Goal: Information Seeking & Learning: Check status

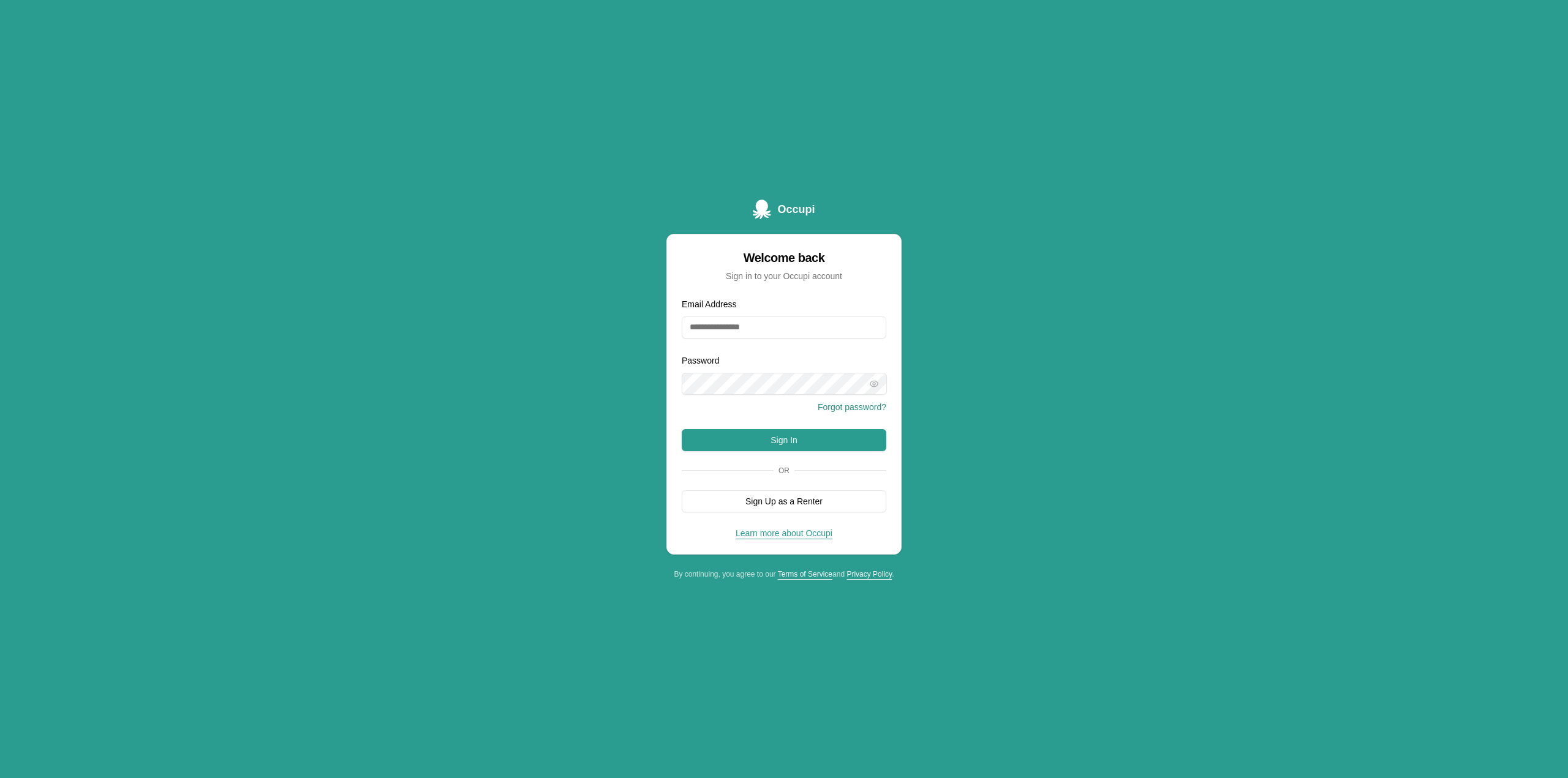
type input "**********"
click at [793, 446] on button "Sign In" at bounding box center [783, 440] width 204 height 22
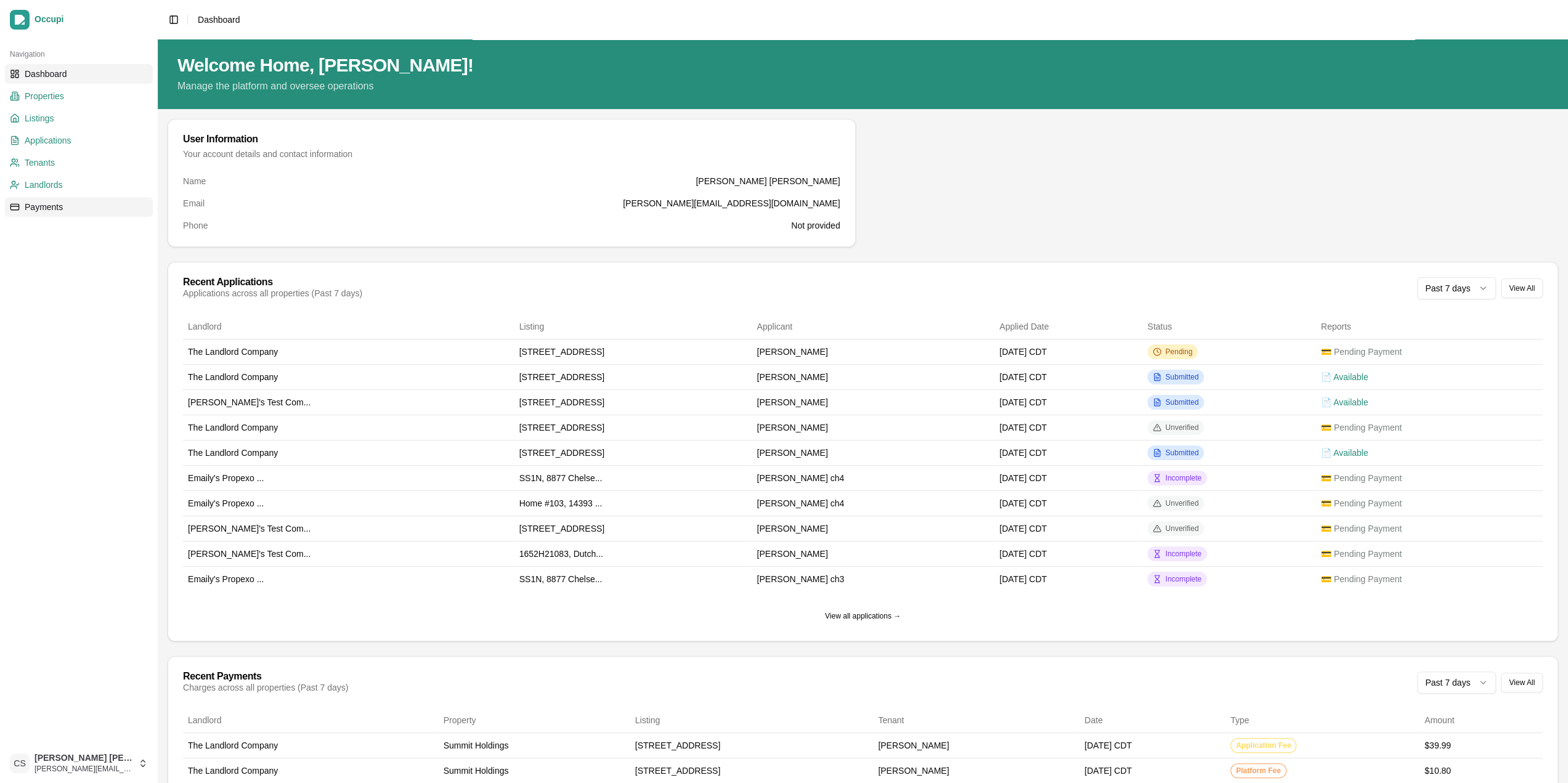
click at [66, 207] on link "Payments" at bounding box center [79, 207] width 148 height 20
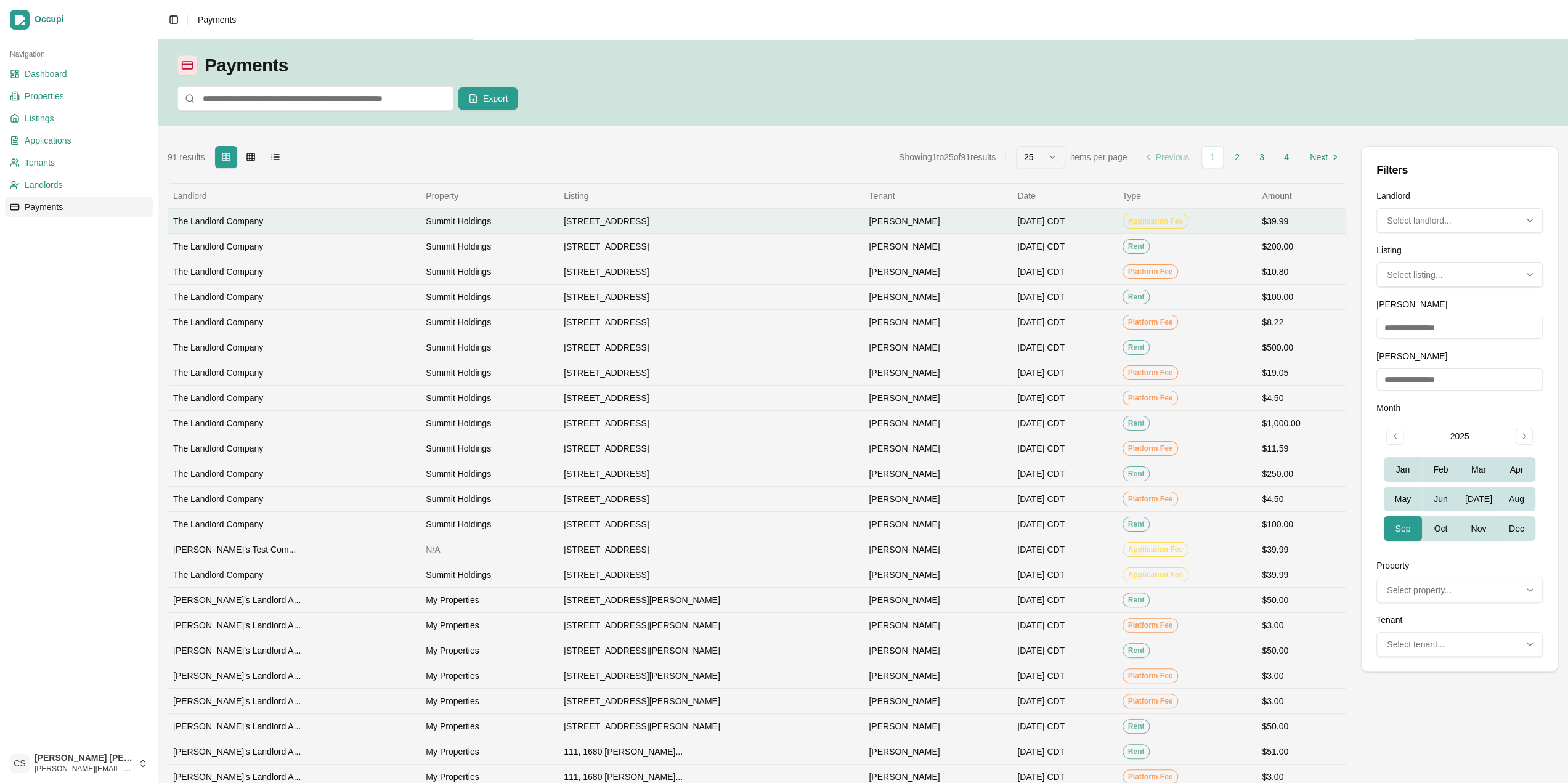
click at [312, 229] on td "The Landlord Company" at bounding box center [294, 221] width 252 height 25
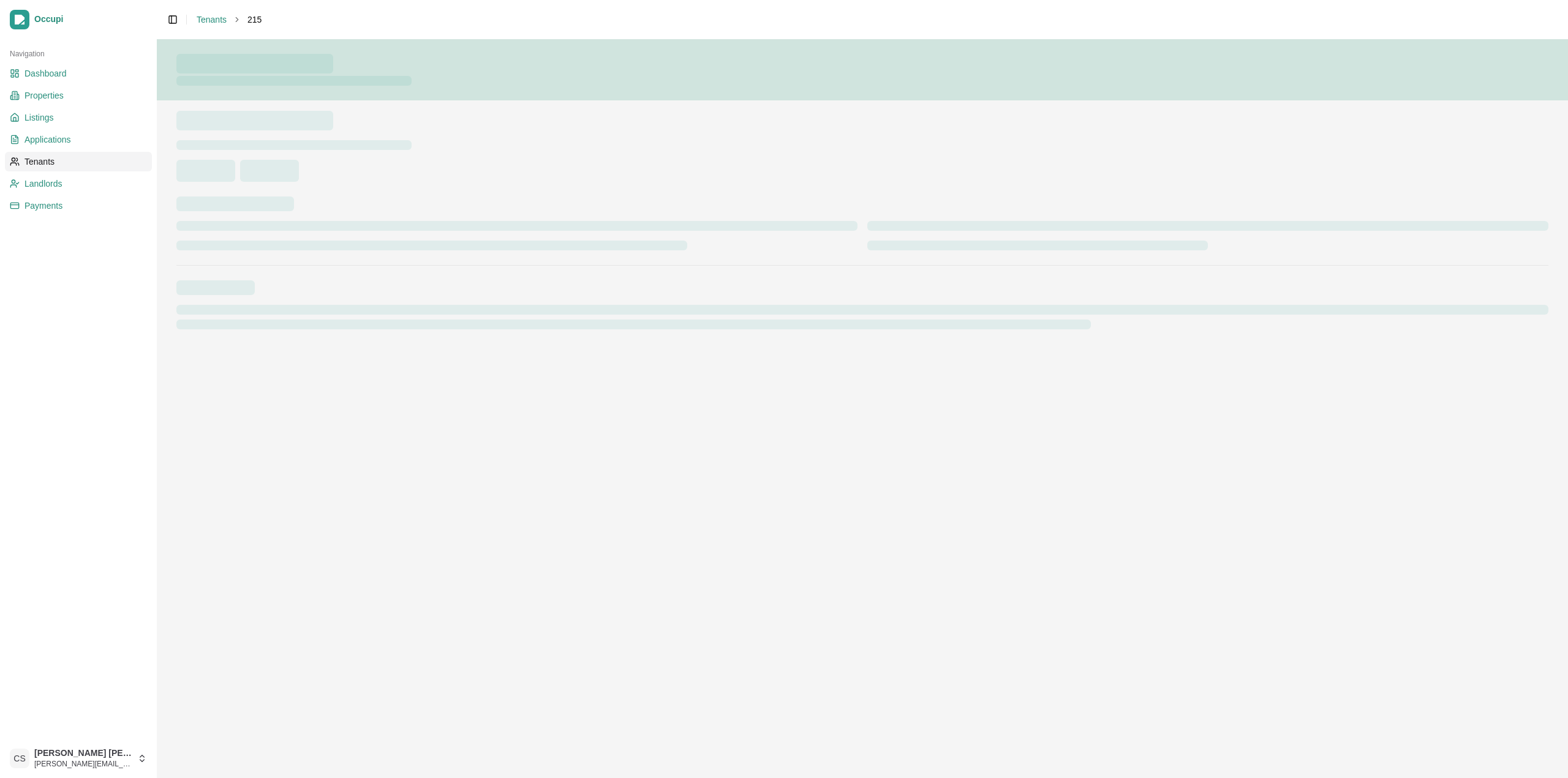
select select "*"
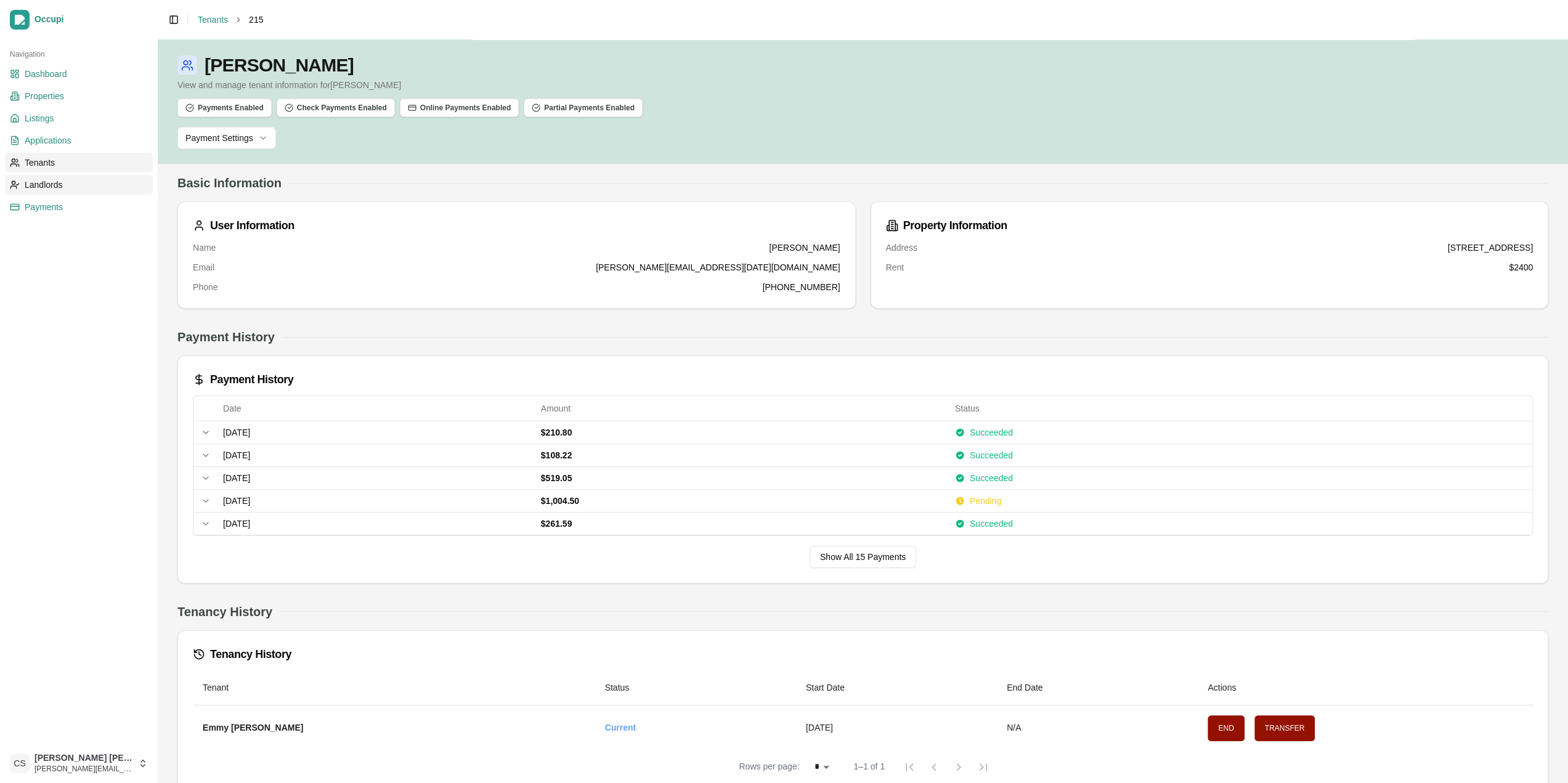
click at [52, 188] on span "Landlords" at bounding box center [43, 185] width 38 height 12
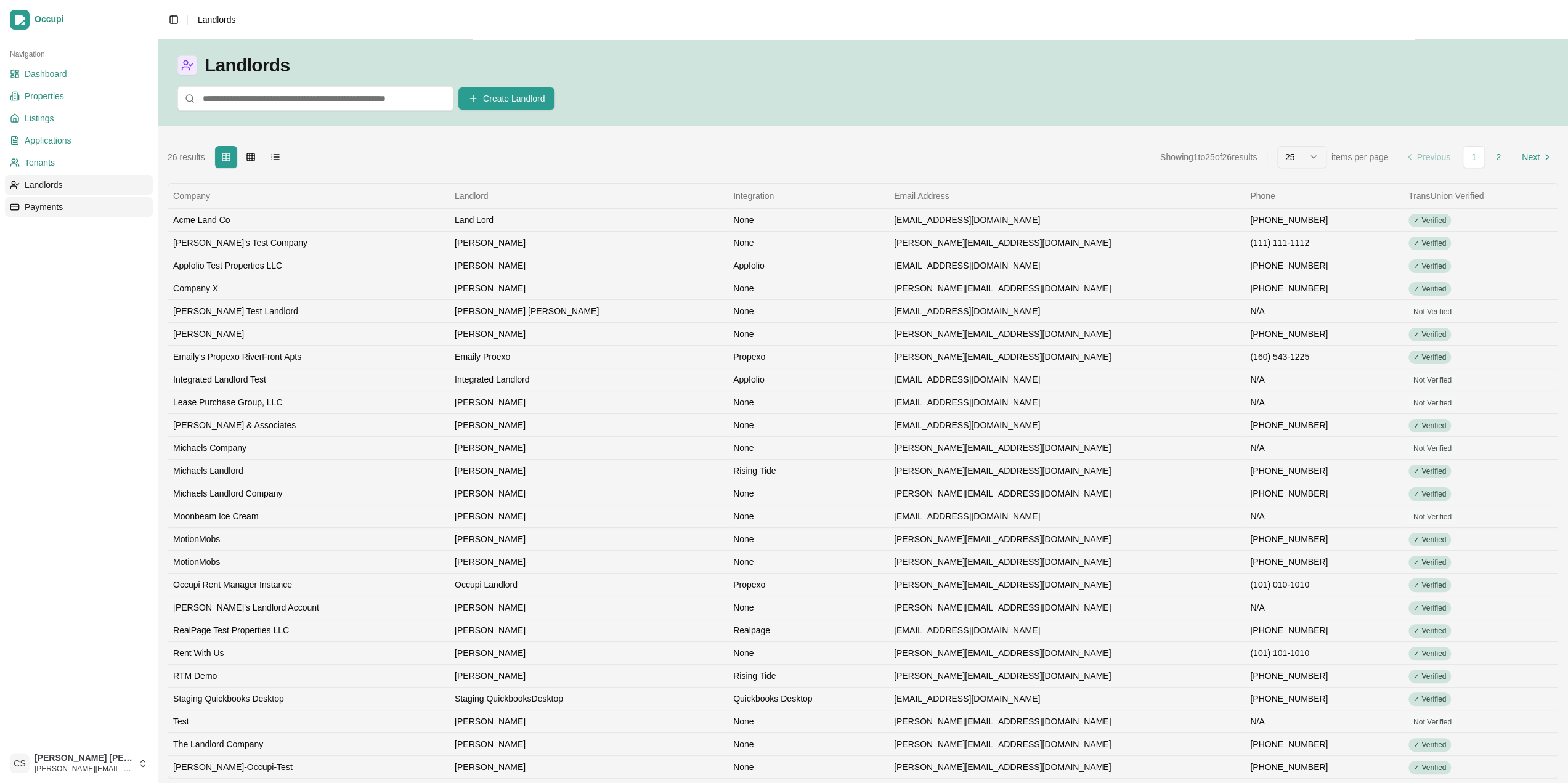
click at [55, 212] on span "Payments" at bounding box center [43, 207] width 38 height 12
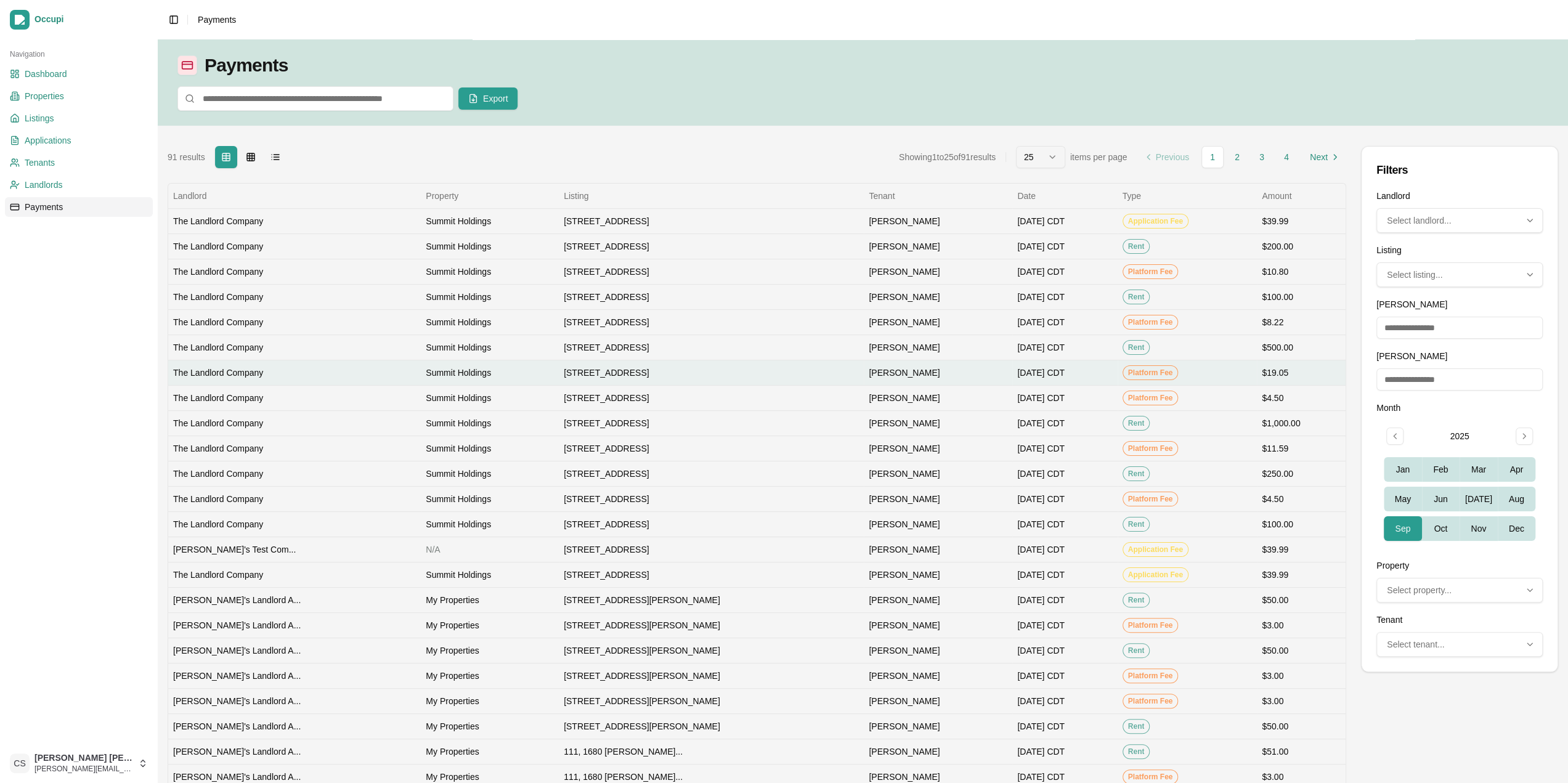
click at [455, 363] on td "Summit Holdings" at bounding box center [489, 372] width 138 height 25
select select "*"
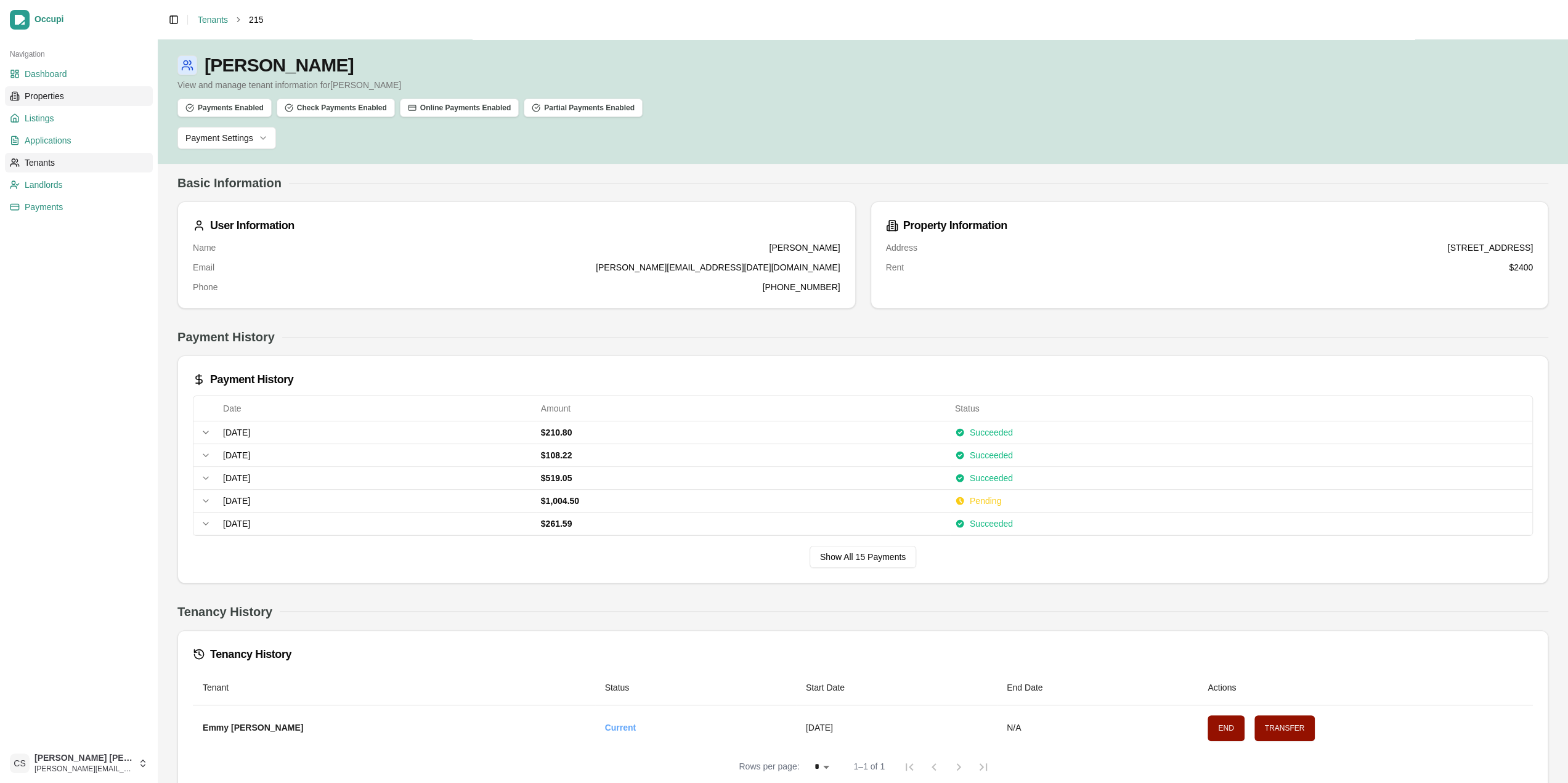
click at [62, 103] on link "Properties" at bounding box center [79, 96] width 148 height 20
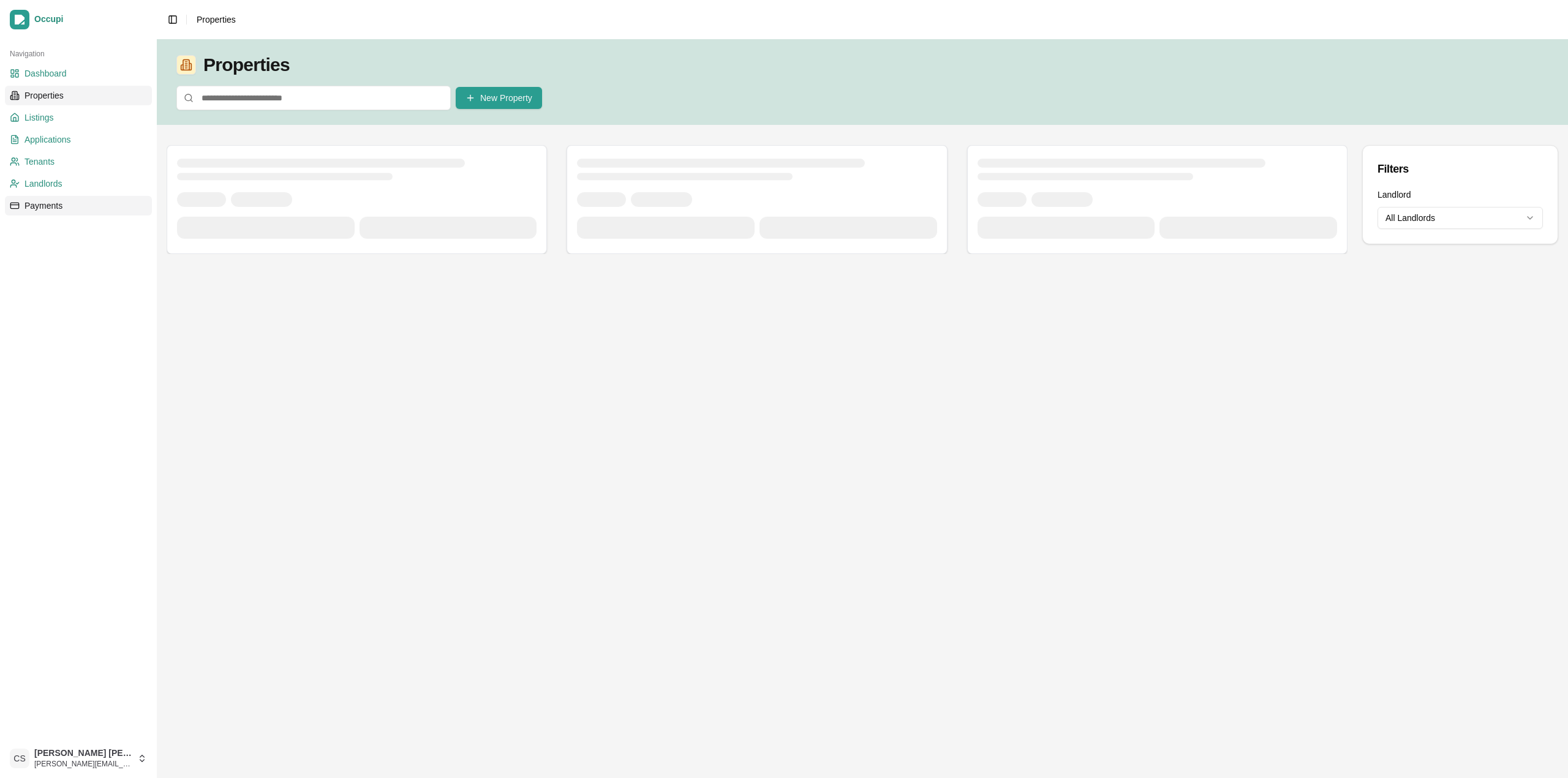
click at [57, 201] on span "Payments" at bounding box center [43, 206] width 38 height 12
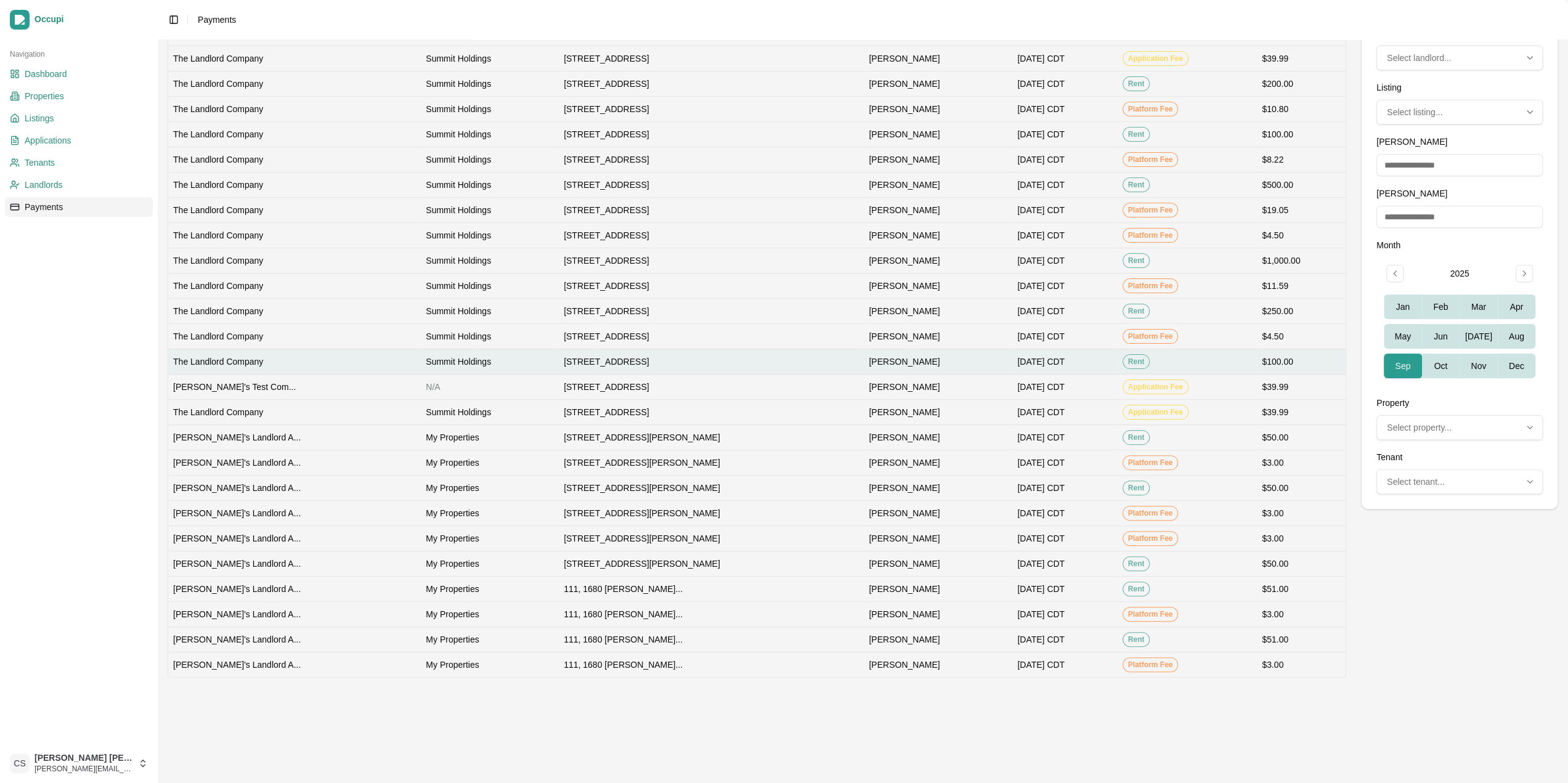
scroll to position [212, 0]
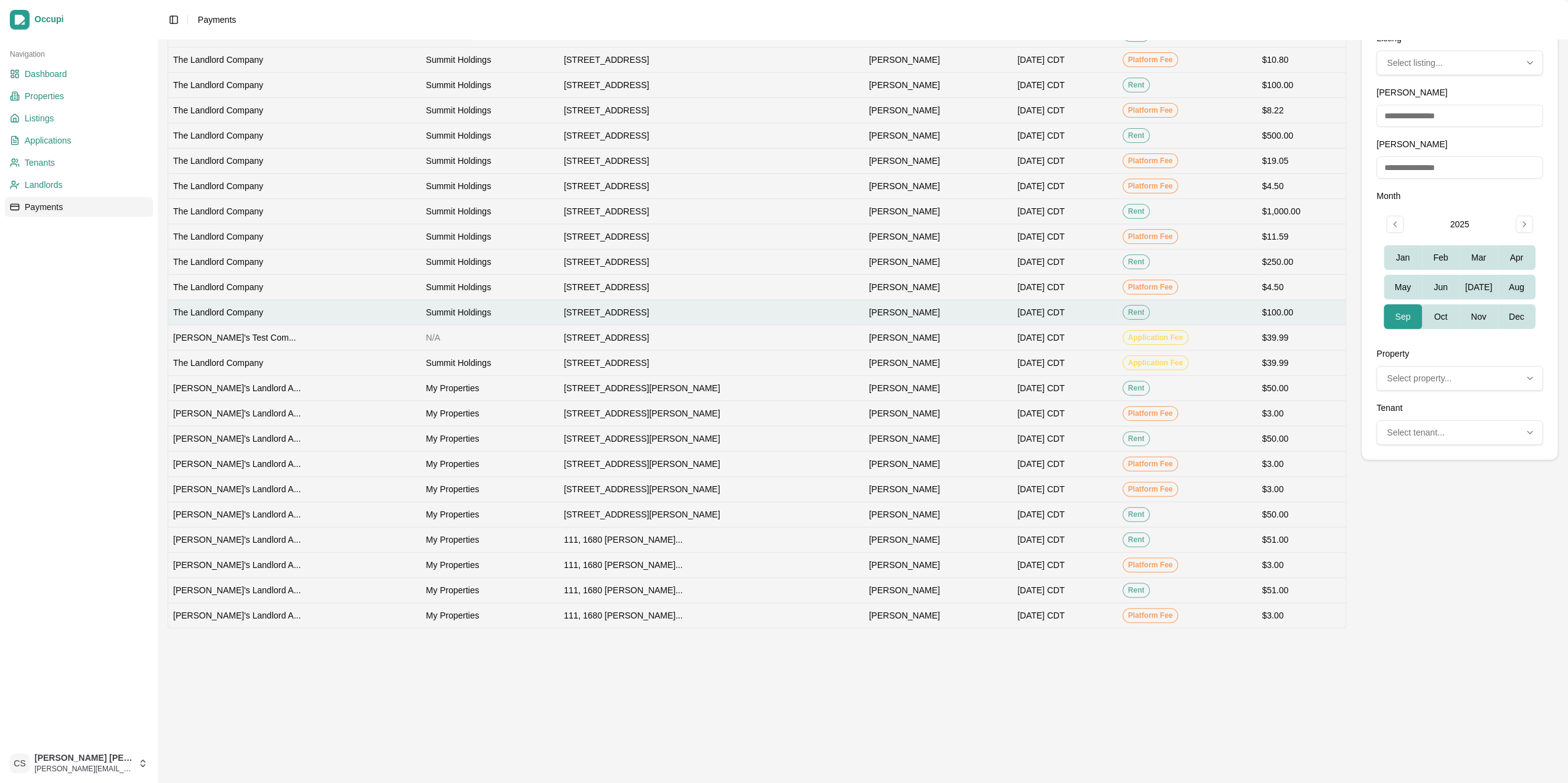
click at [682, 527] on td "111, 1680 [PERSON_NAME]..." at bounding box center [711, 539] width 305 height 25
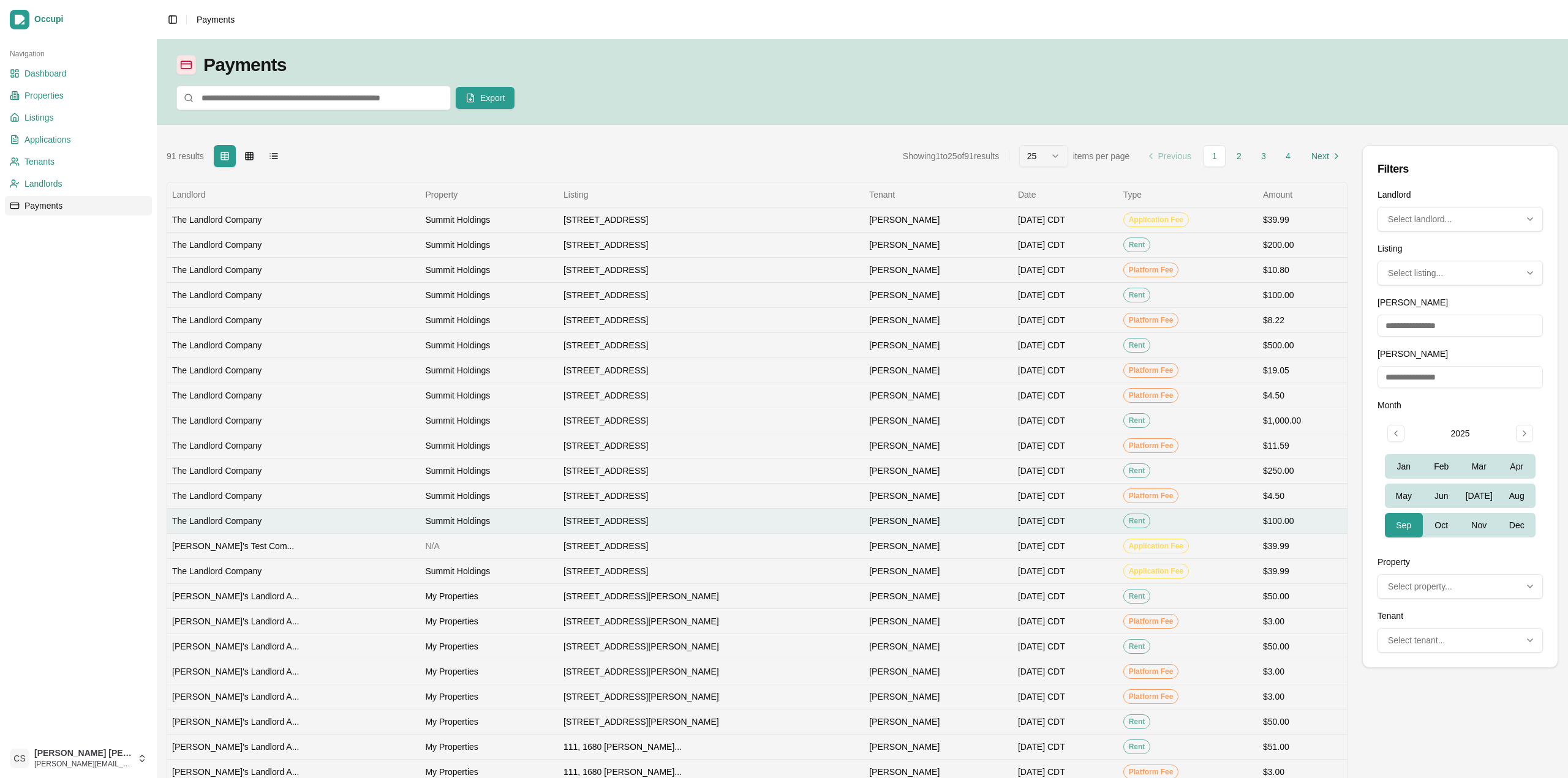
select select "*"
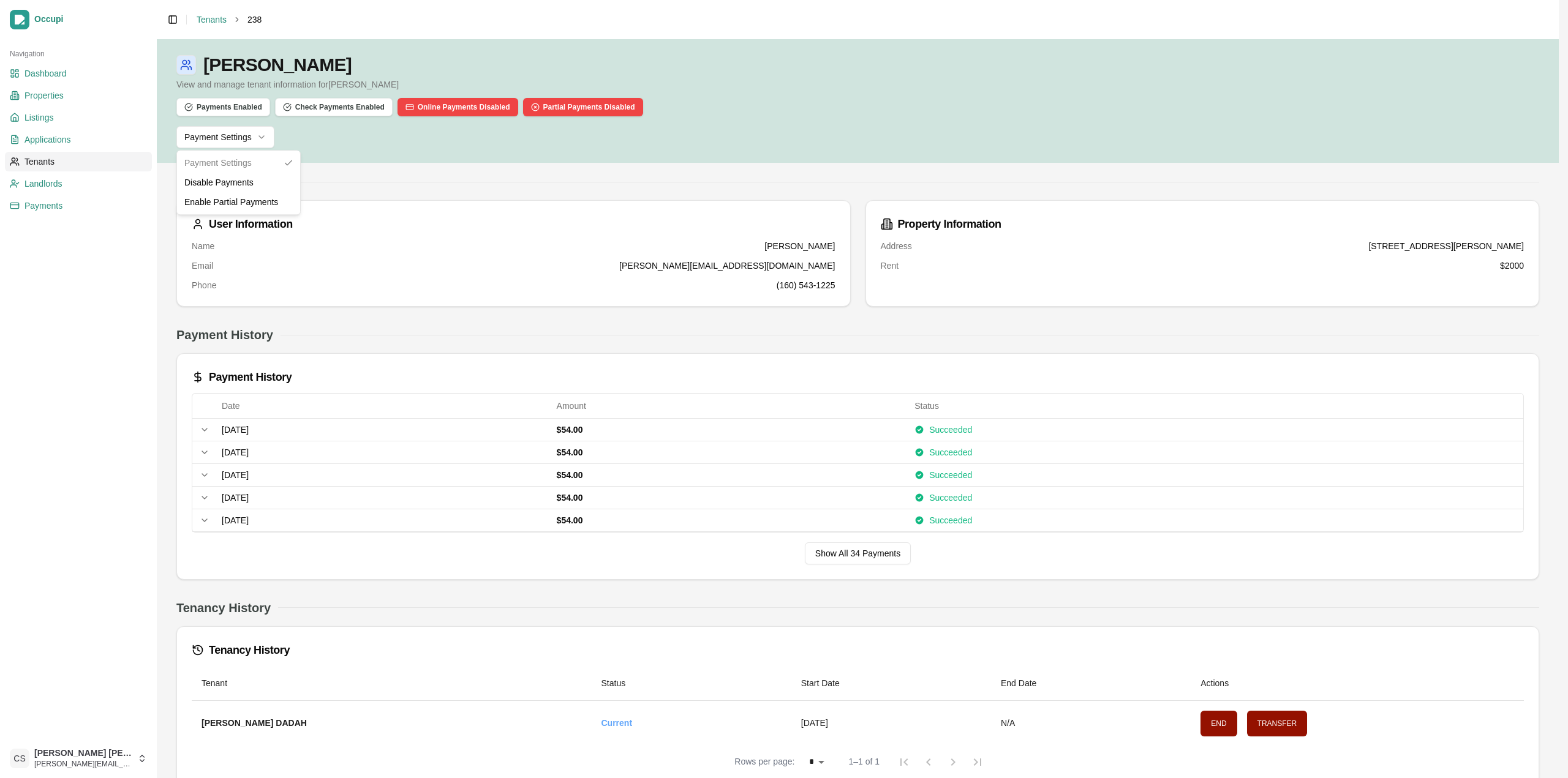
click at [247, 135] on html "Occupi Navigation Dashboard Properties Listings Applications Tenants Landlords …" at bounding box center [784, 389] width 1568 height 778
drag, startPoint x: 455, startPoint y: 147, endPoint x: 262, endPoint y: 173, distance: 194.7
click at [449, 148] on html "Occupi Navigation Dashboard Properties Listings Applications Tenants Landlords …" at bounding box center [779, 389] width 1559 height 778
click at [91, 179] on link "Landlords" at bounding box center [78, 184] width 147 height 20
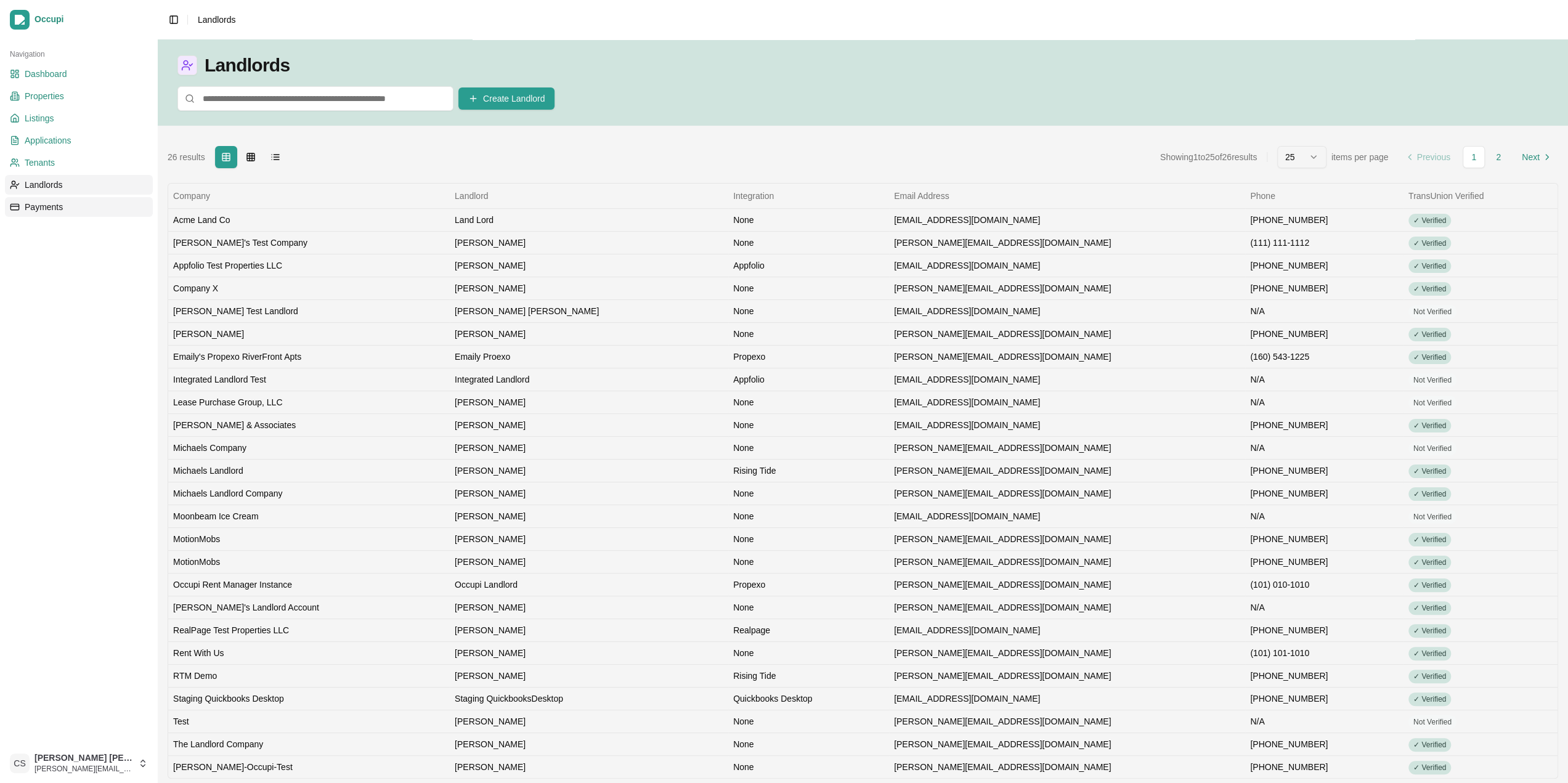
click at [96, 198] on link "Payments" at bounding box center [79, 207] width 148 height 20
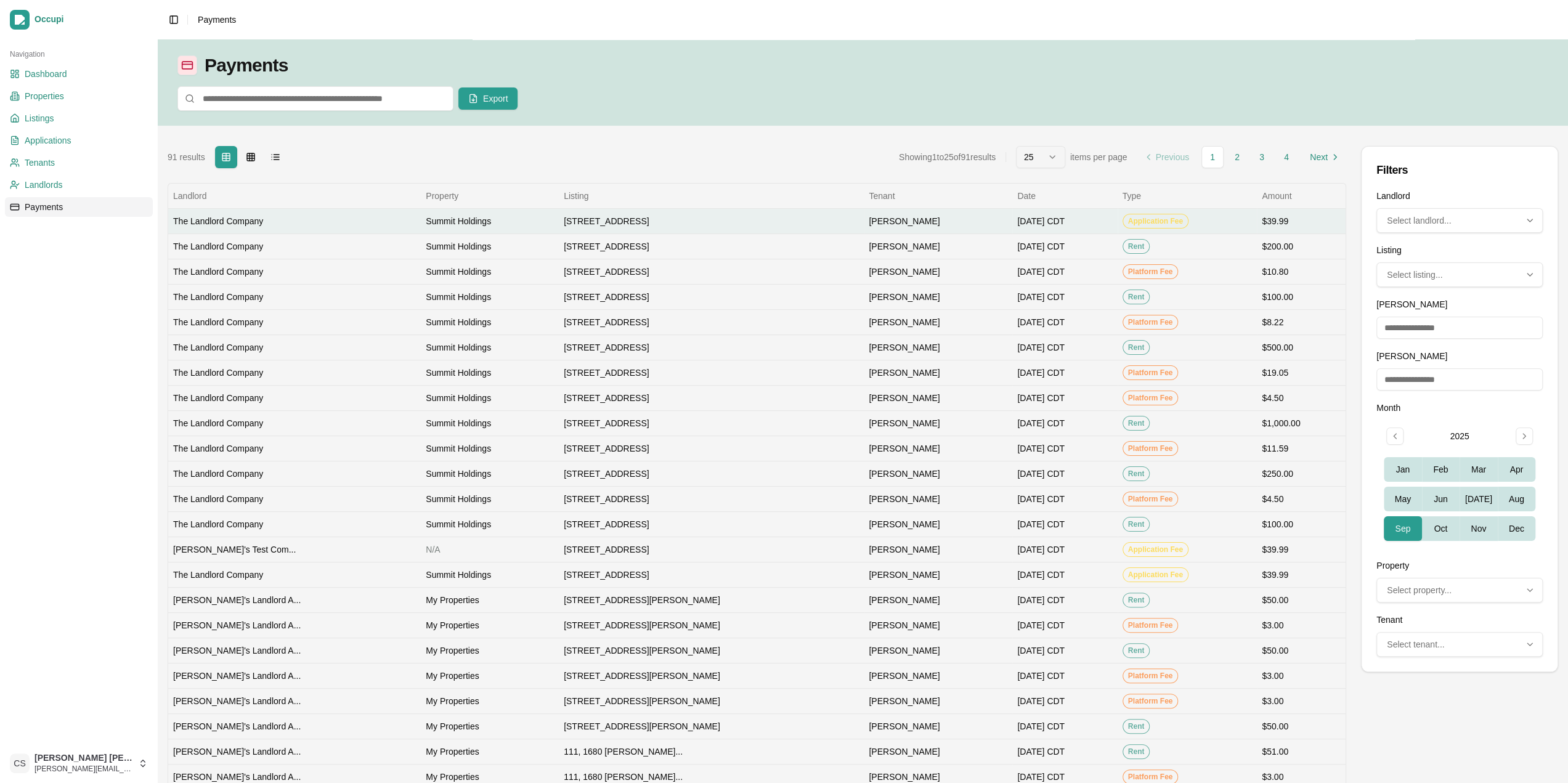
click at [690, 223] on td "[STREET_ADDRESS]" at bounding box center [711, 221] width 305 height 25
select select "*"
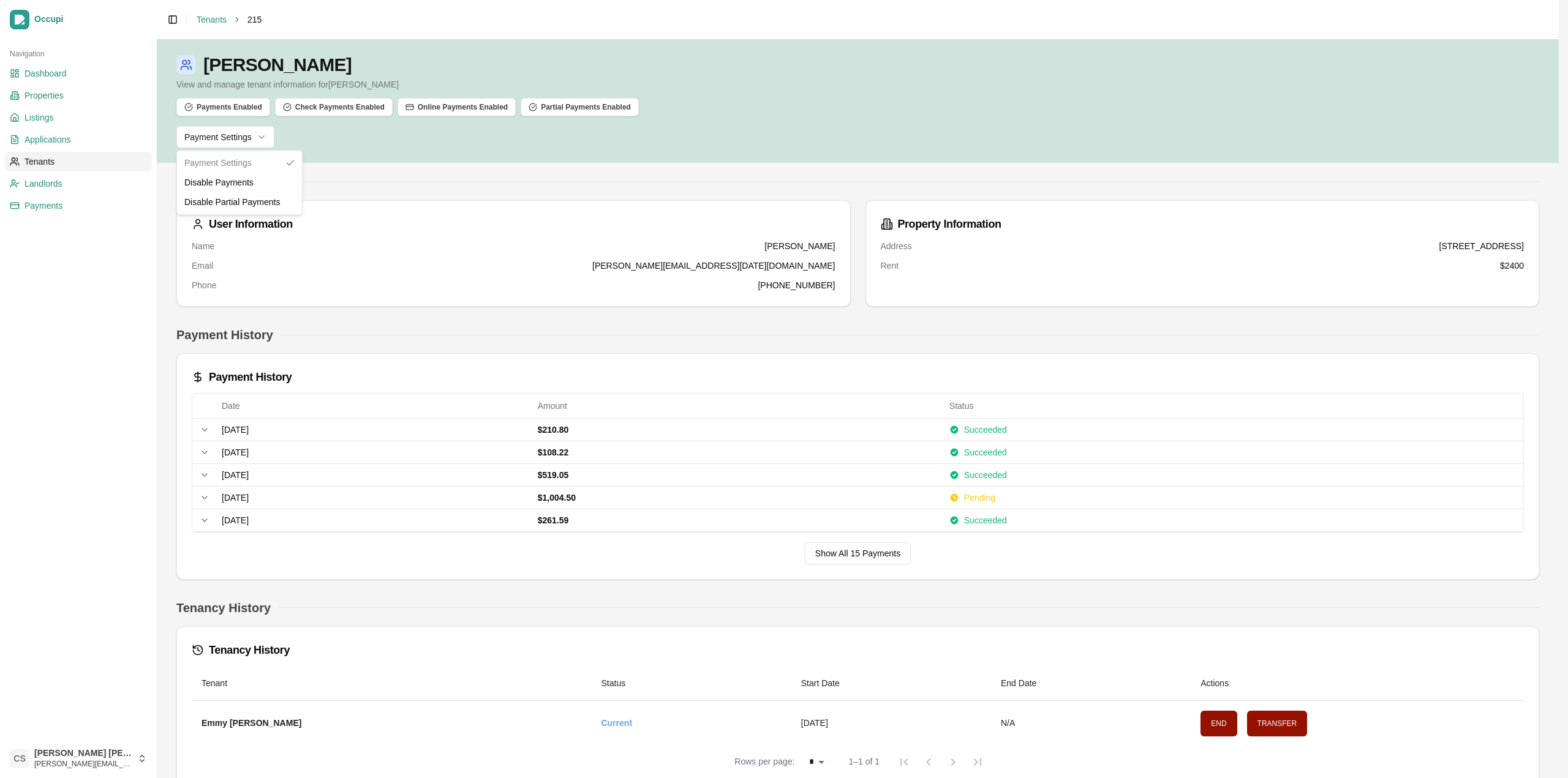
click at [231, 132] on html "Occupi Navigation Dashboard Properties Listings Applications Tenants Landlords …" at bounding box center [784, 389] width 1568 height 778
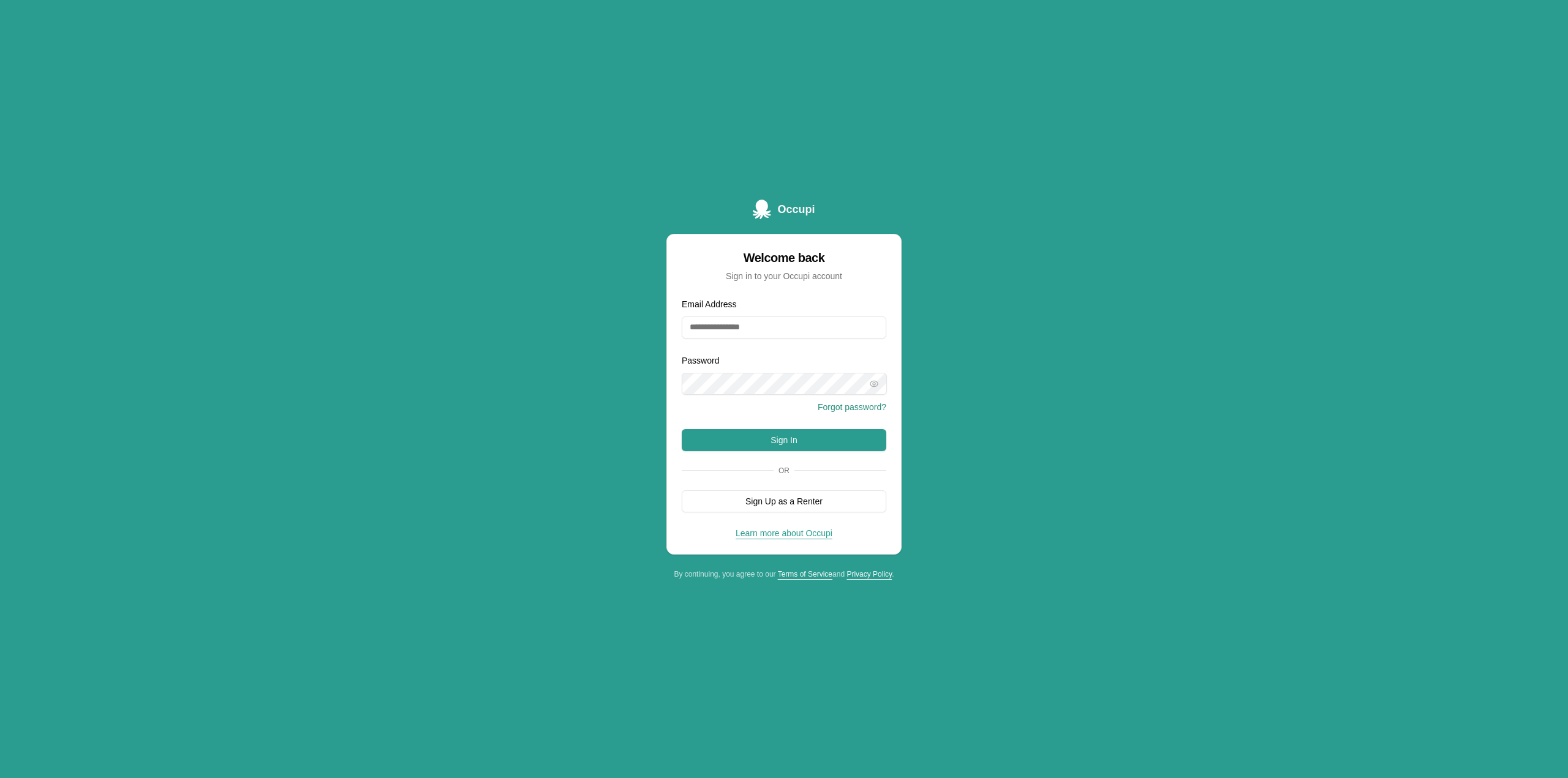
type input "**********"
click at [767, 442] on button "Sign In" at bounding box center [783, 440] width 204 height 22
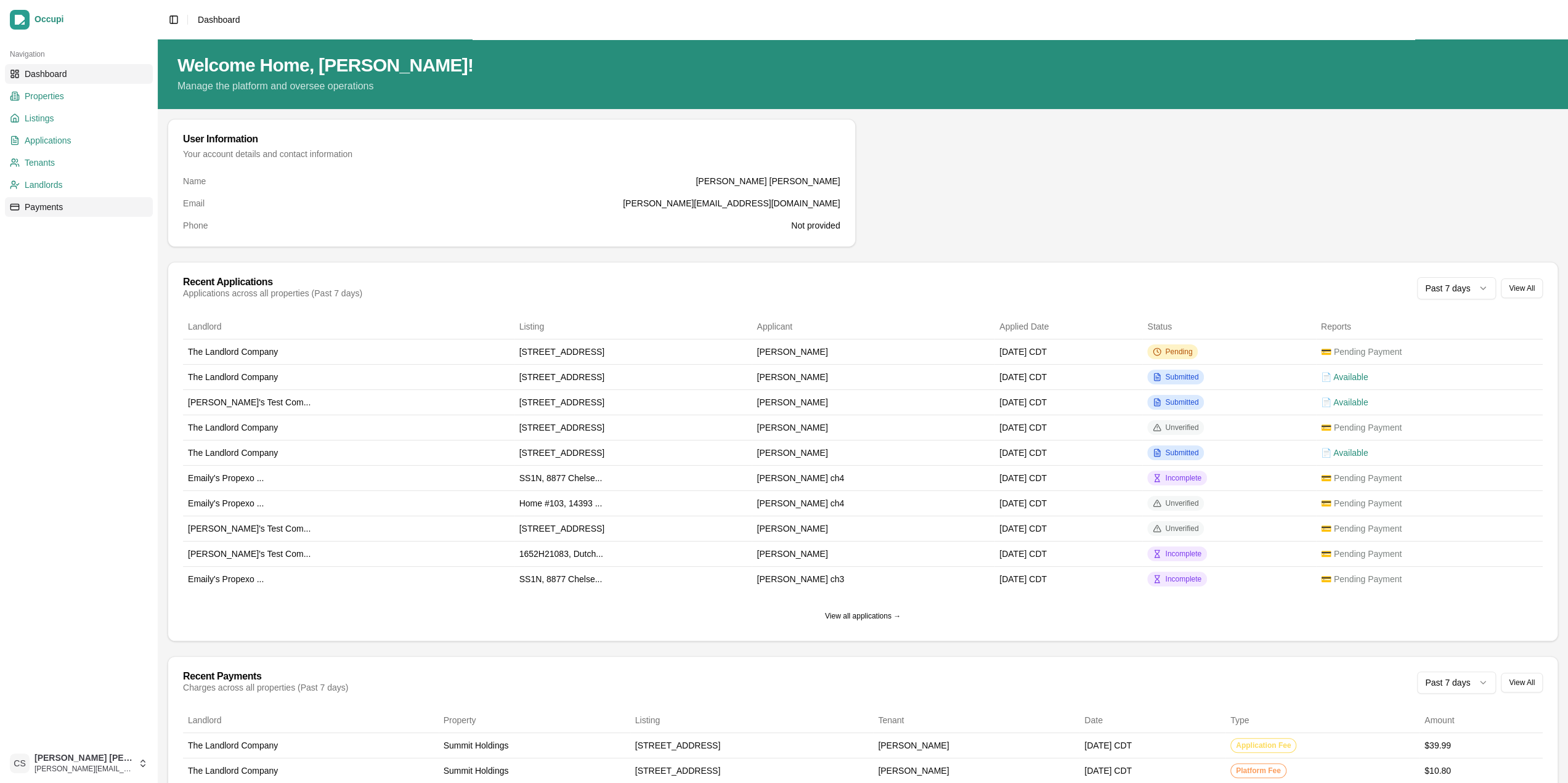
click at [87, 209] on link "Payments" at bounding box center [79, 207] width 148 height 20
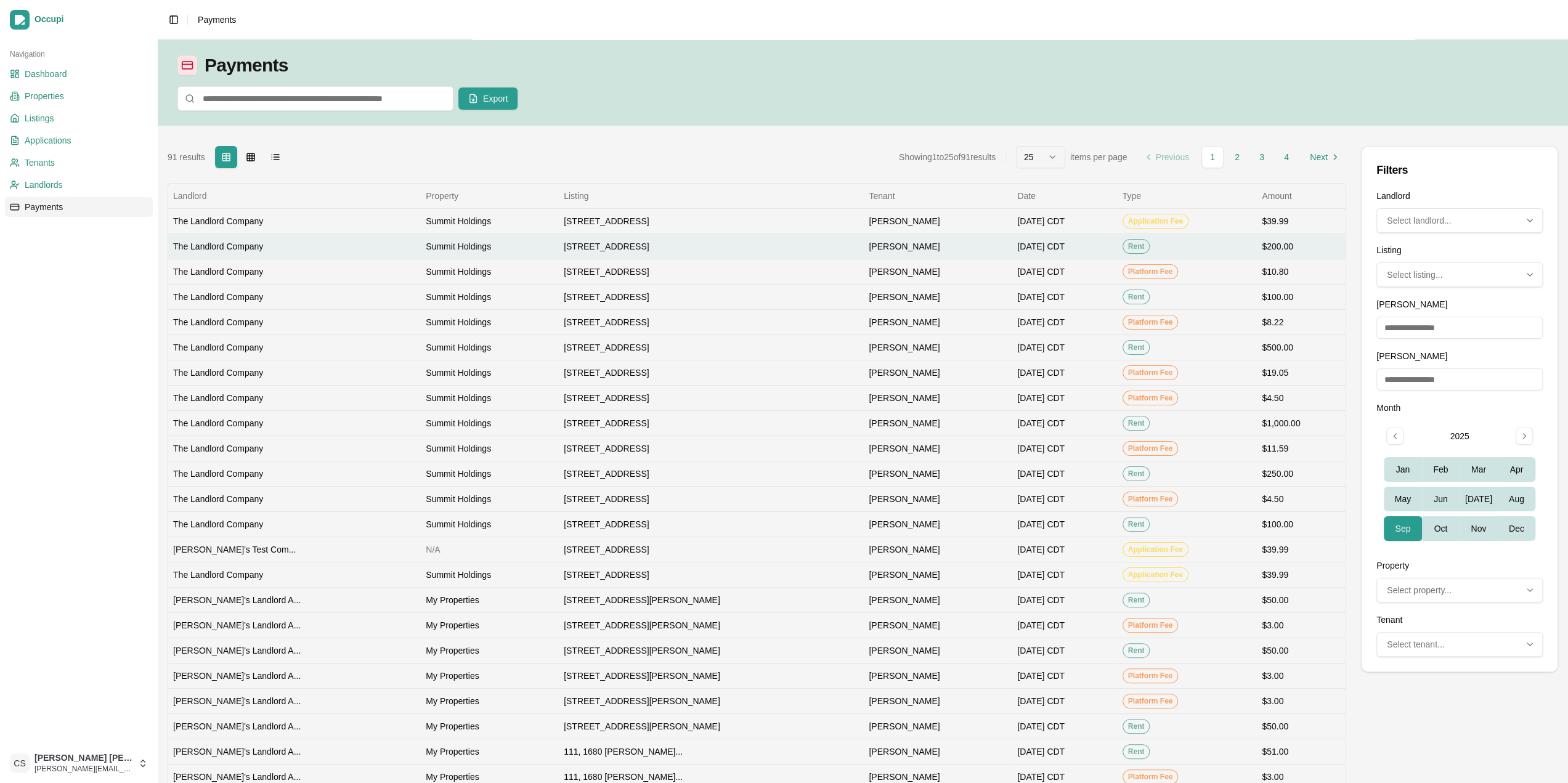
click at [706, 236] on td "[STREET_ADDRESS]" at bounding box center [711, 246] width 305 height 25
select select "*"
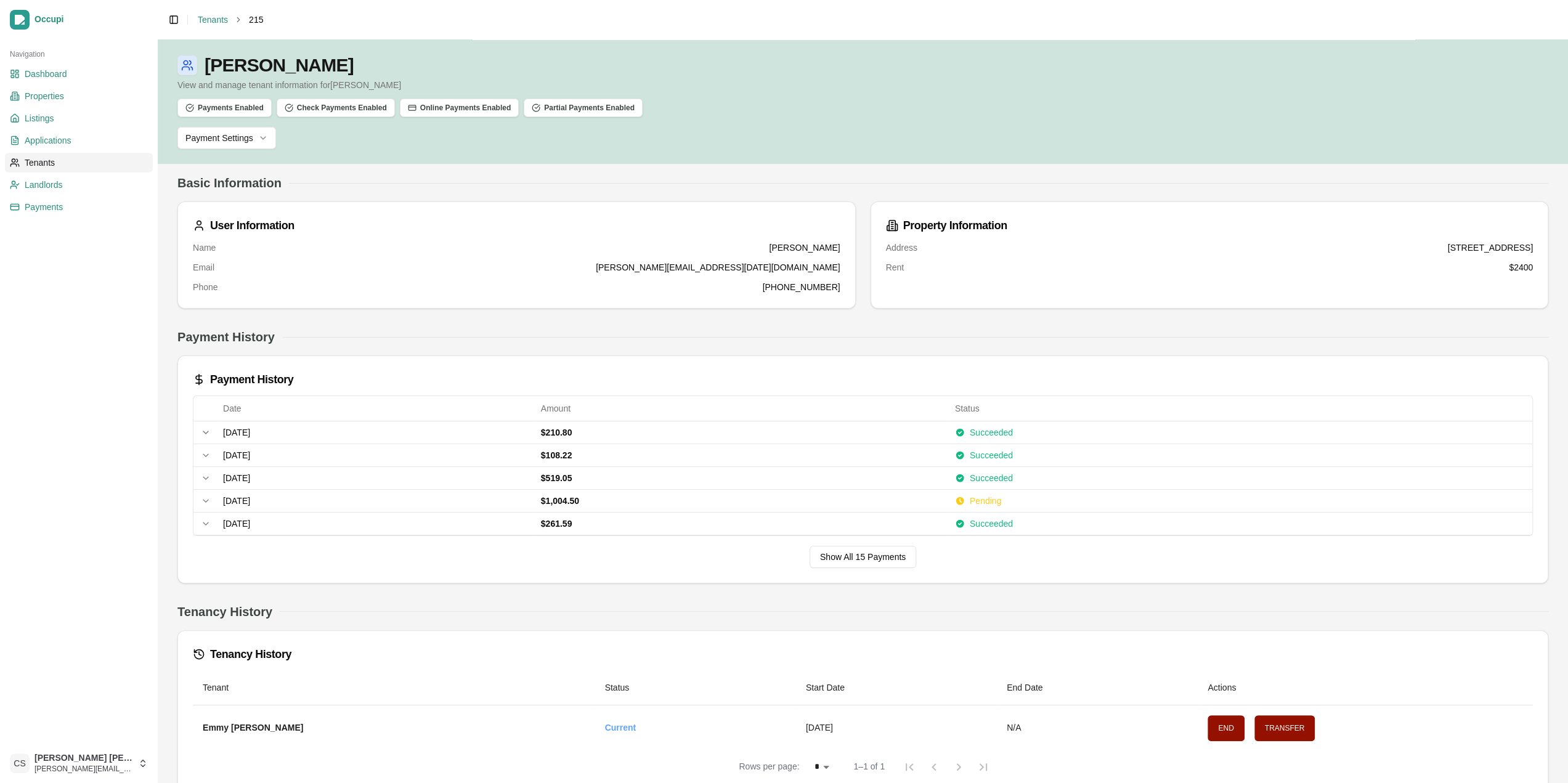
click at [242, 152] on div "Emmy Leigh View and manage tenant information for Emmy Leigh Payments Enabled C…" at bounding box center [862, 101] width 1411 height 124
click at [244, 146] on html "Occupi Navigation Dashboard Properties Listings Applications Tenants Landlords …" at bounding box center [789, 391] width 1577 height 783
drag, startPoint x: 582, startPoint y: 189, endPoint x: 850, endPoint y: 175, distance: 268.4
click at [584, 189] on html "Occupi Navigation Dashboard Properties Listings Applications Tenants Landlords …" at bounding box center [784, 391] width 1568 height 783
